Goal: Information Seeking & Learning: Learn about a topic

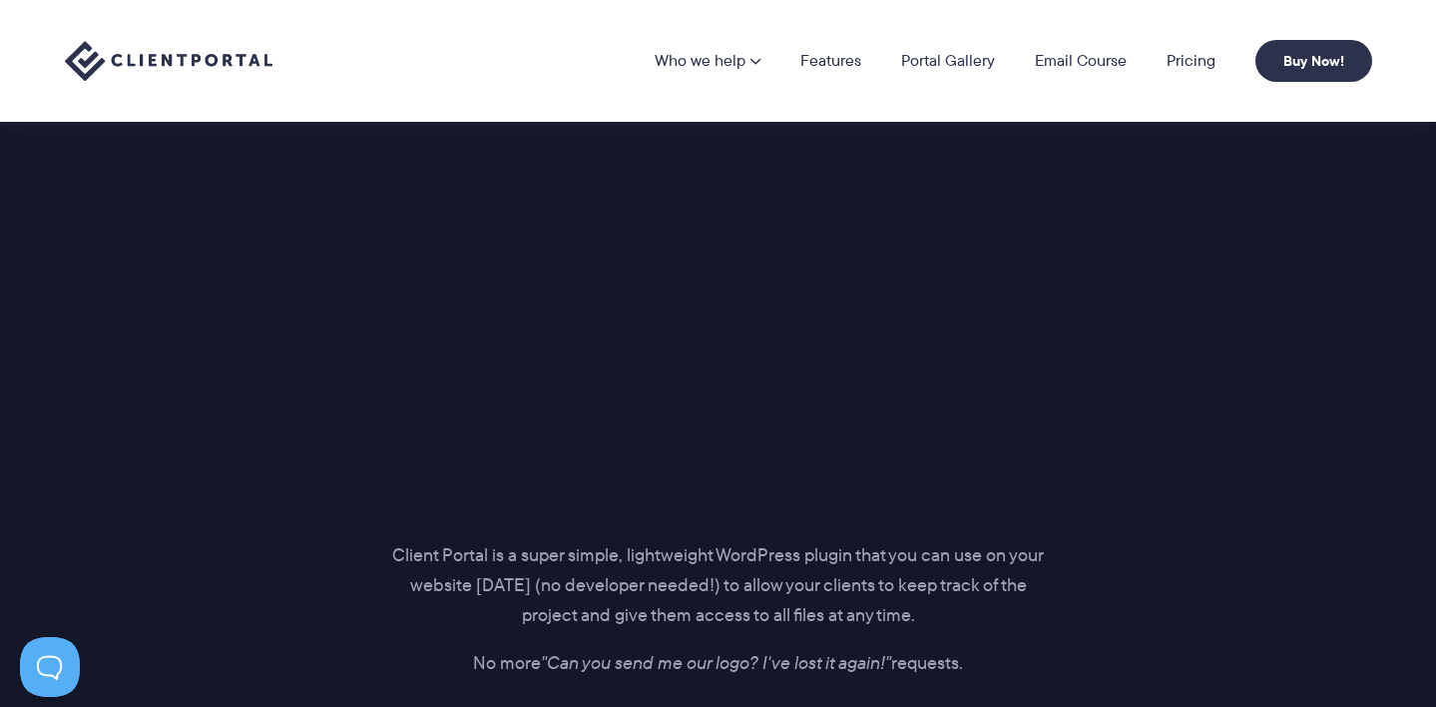
scroll to position [2590, 0]
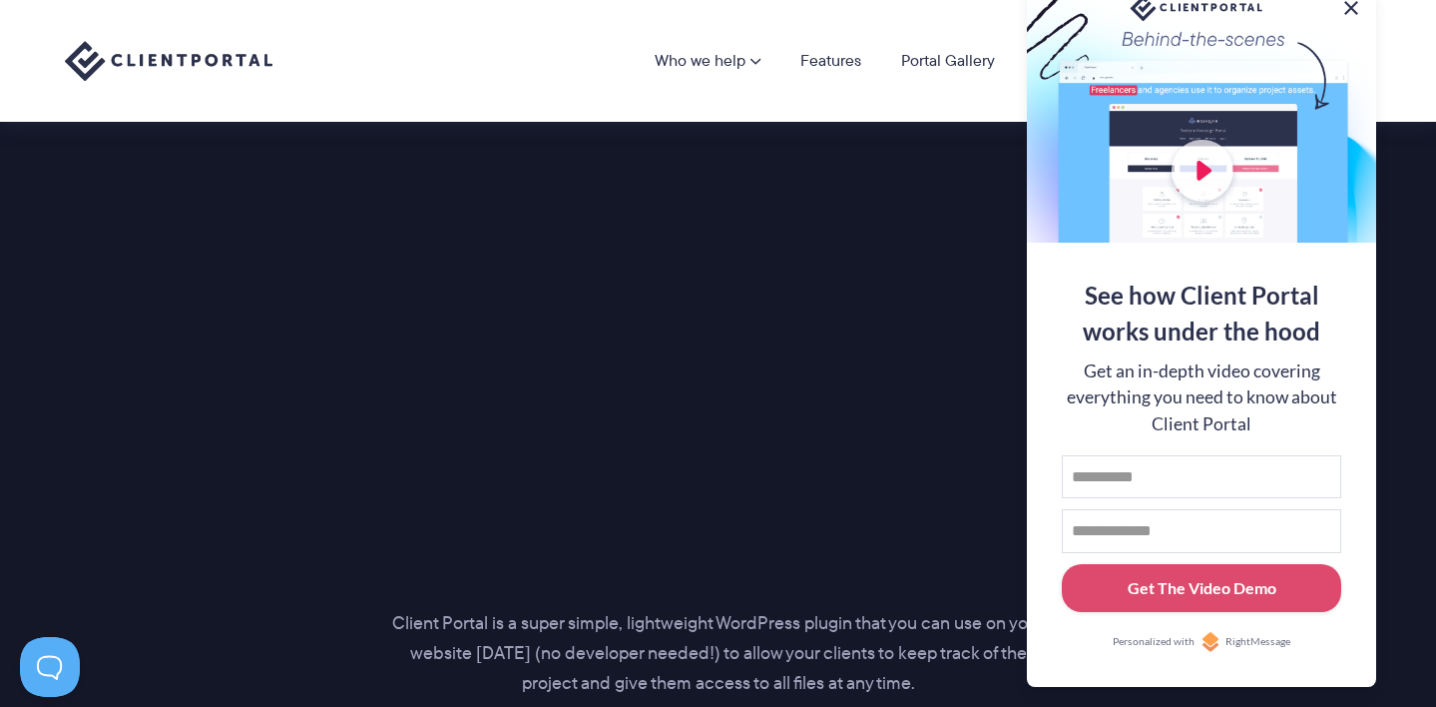
click at [1344, 6] on button at bounding box center [1351, 8] width 24 height 24
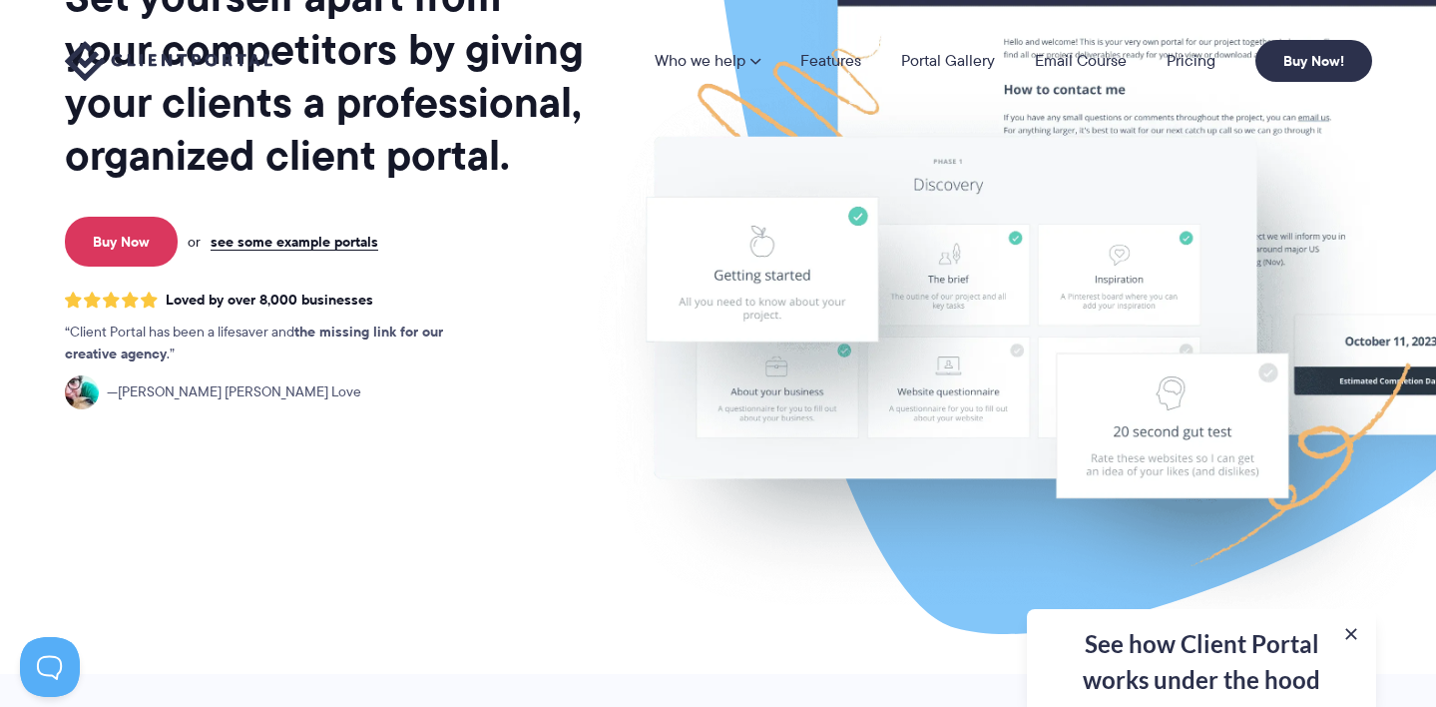
scroll to position [0, 0]
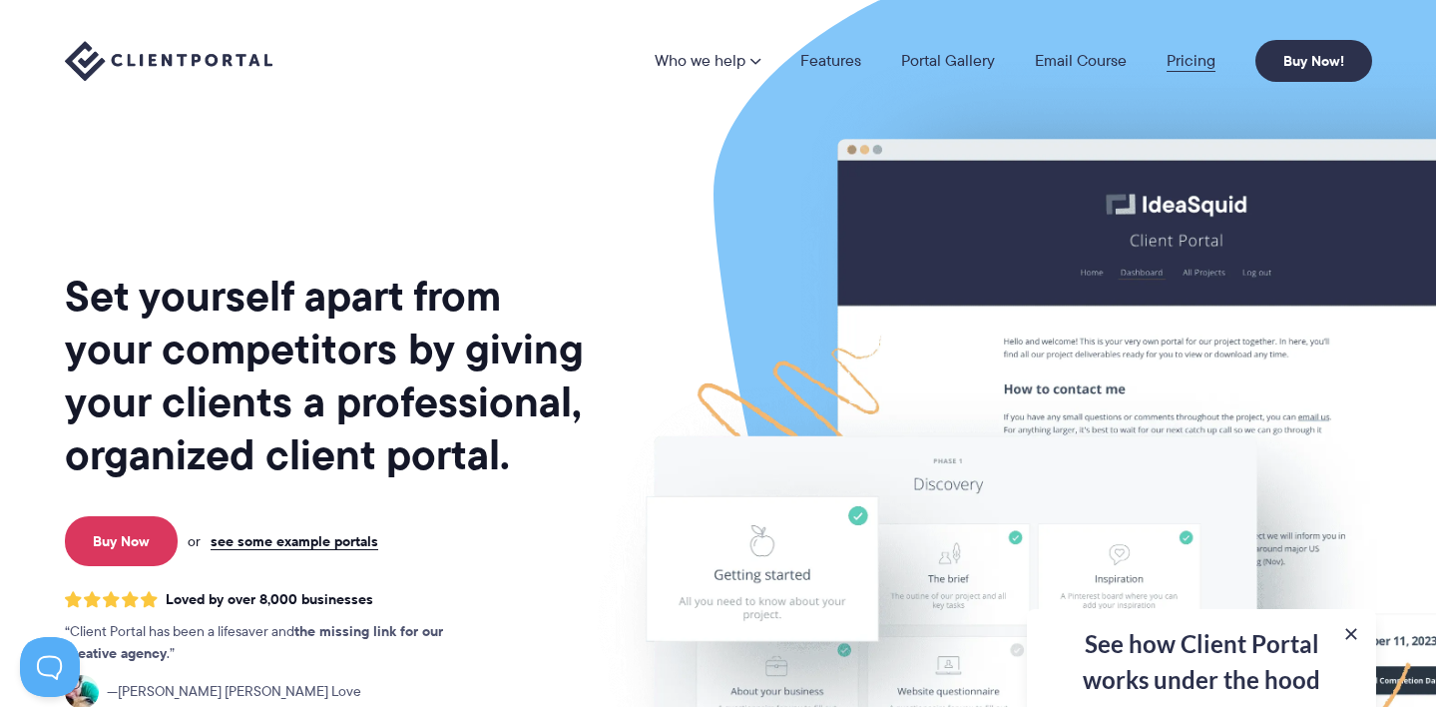
click at [1190, 53] on link "Pricing" at bounding box center [1191, 61] width 49 height 16
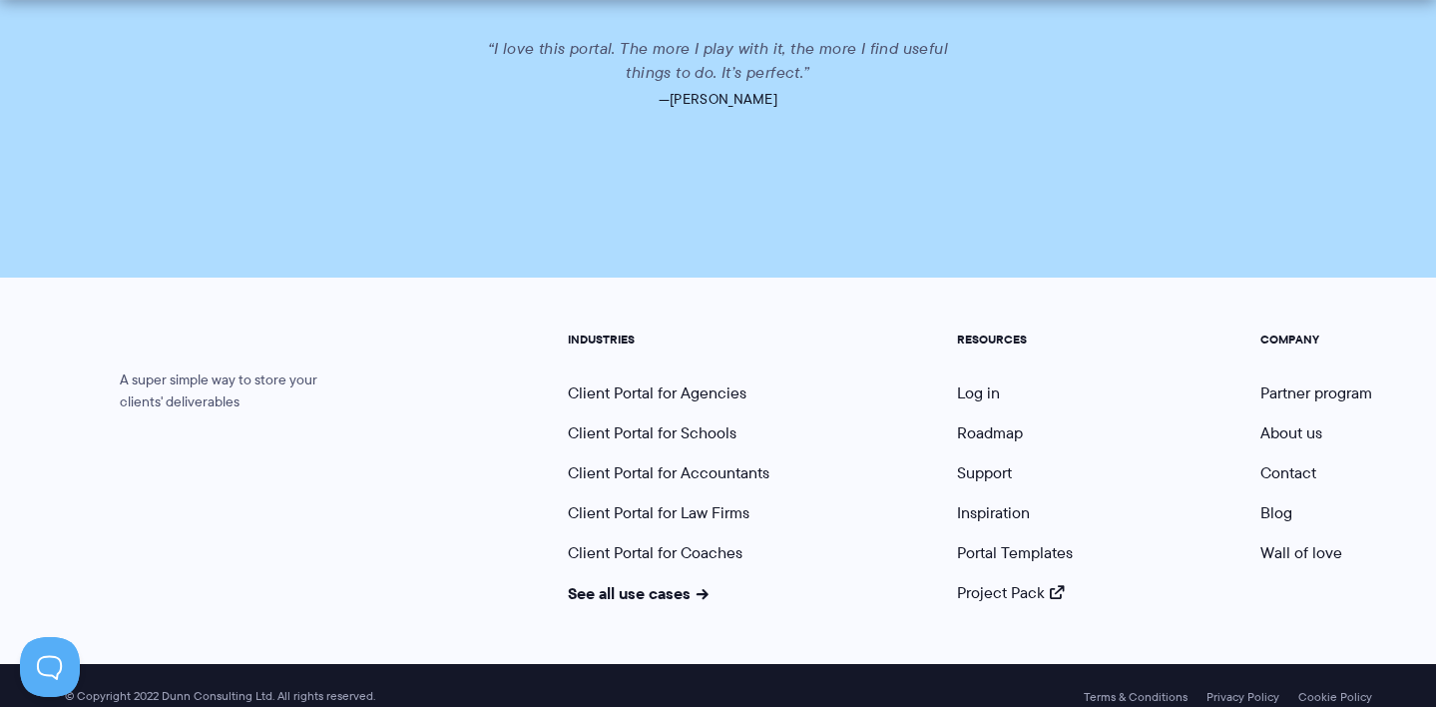
scroll to position [5056, 0]
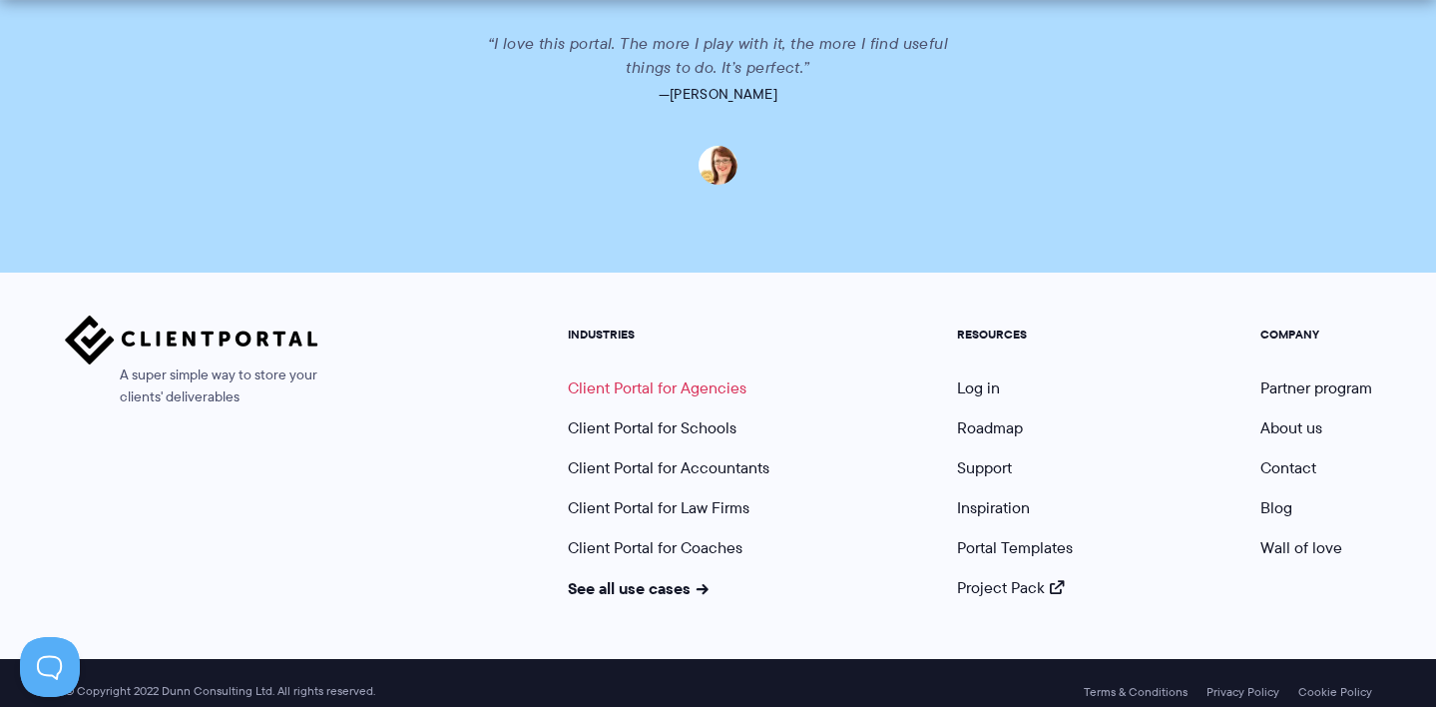
click at [738, 376] on link "Client Portal for Agencies" at bounding box center [657, 387] width 179 height 23
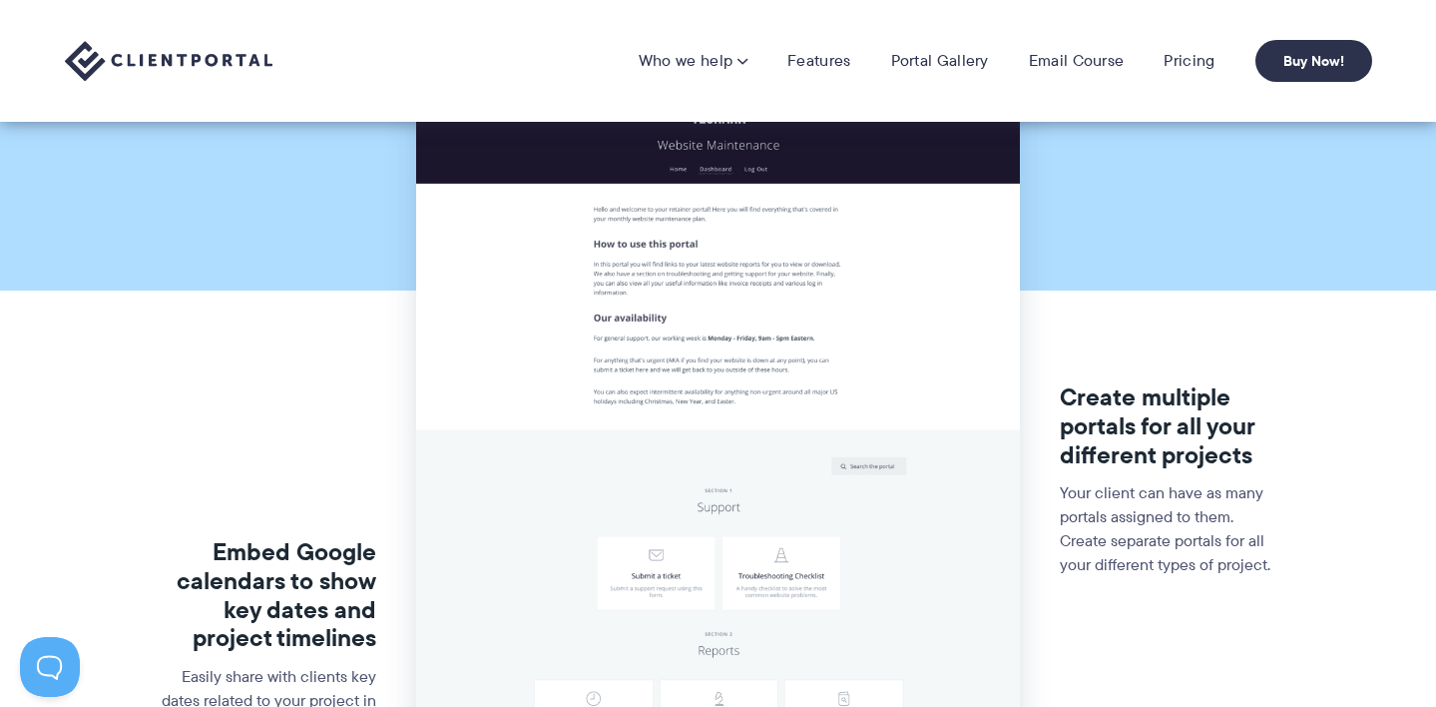
scroll to position [163, 0]
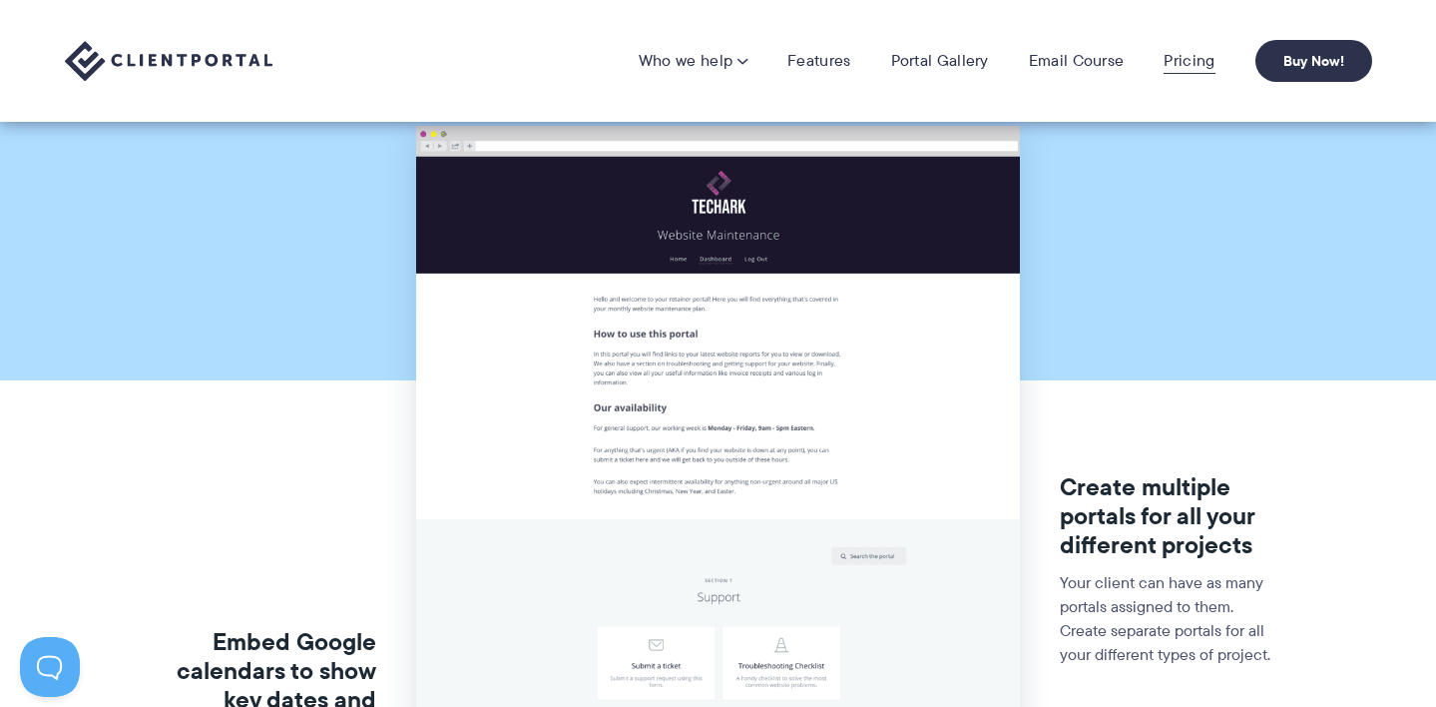
click at [1189, 57] on link "Pricing" at bounding box center [1189, 61] width 51 height 20
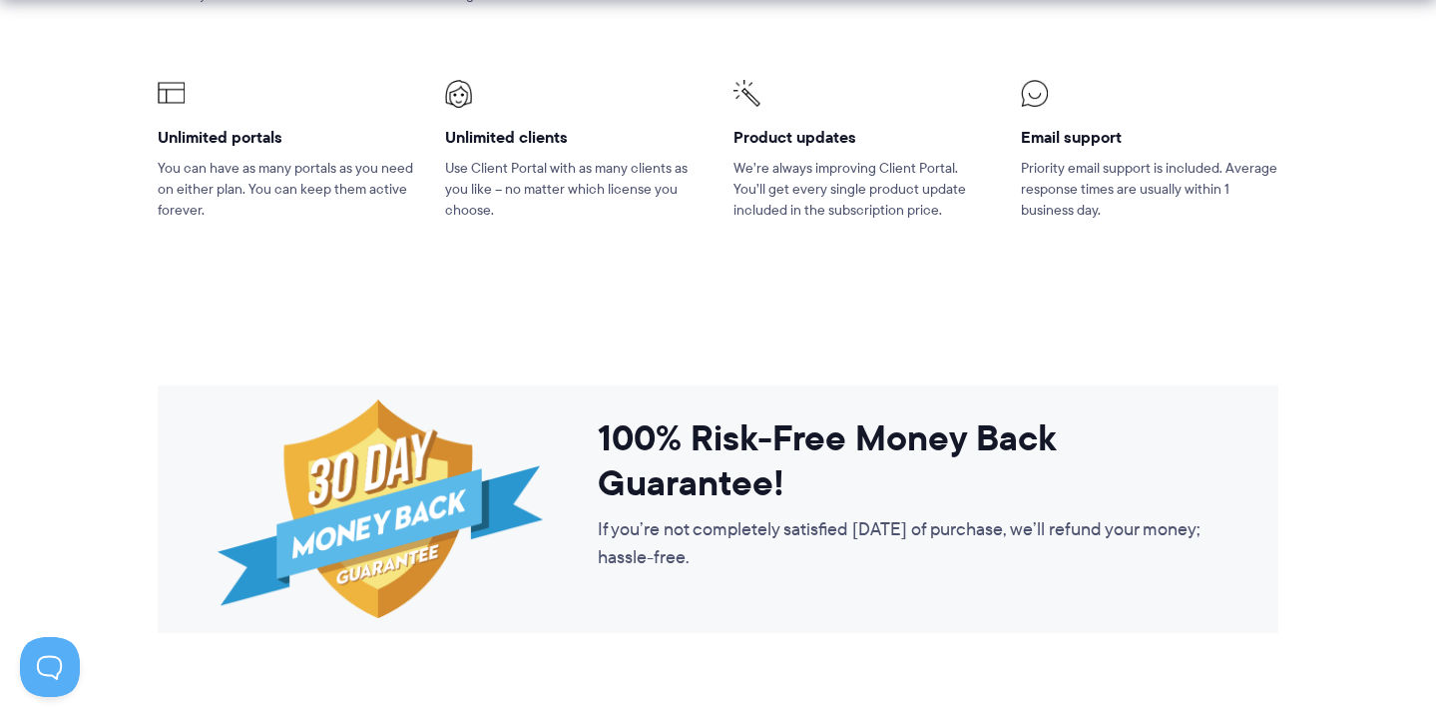
scroll to position [1615, 0]
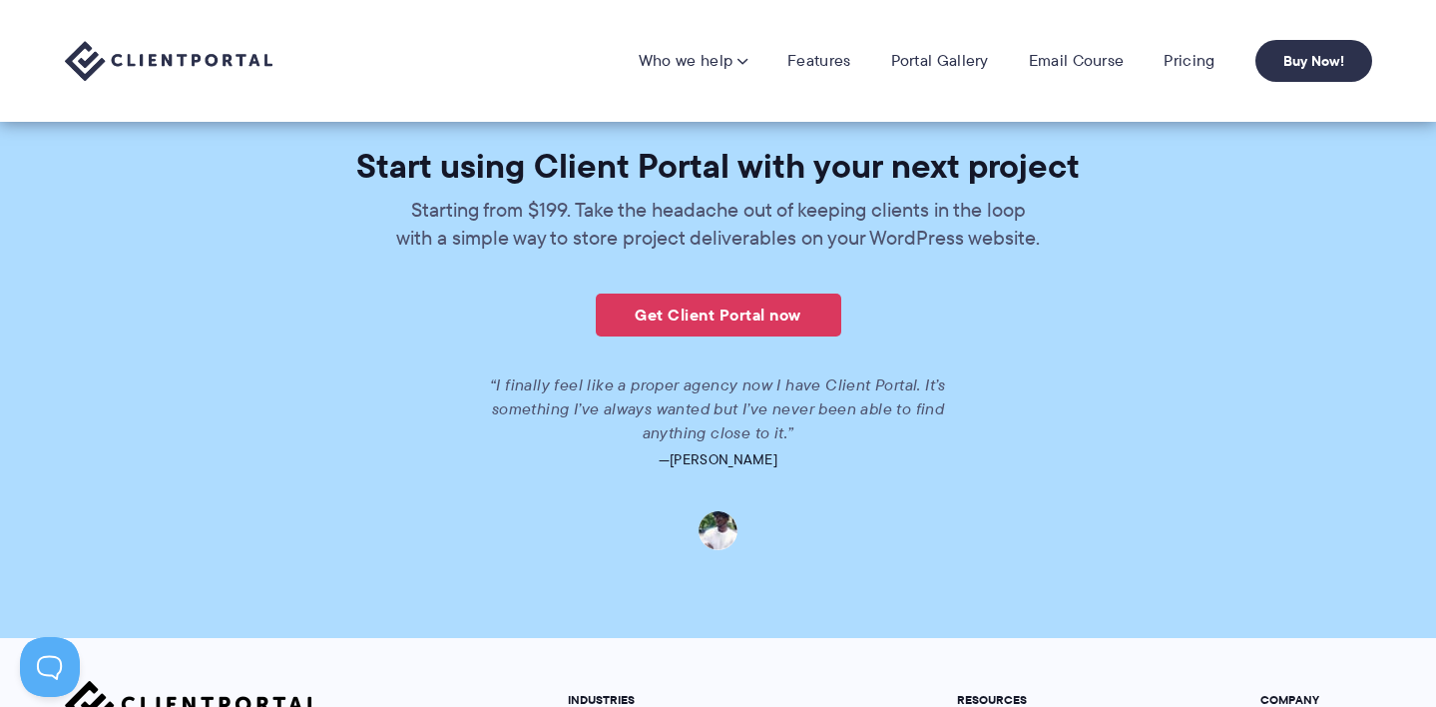
scroll to position [3820, 0]
